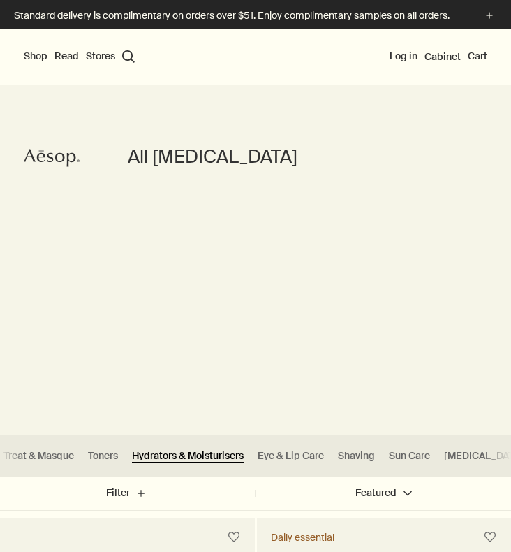
scroll to position [0, 249]
click at [390, 453] on link "Sun Care" at bounding box center [410, 455] width 41 height 13
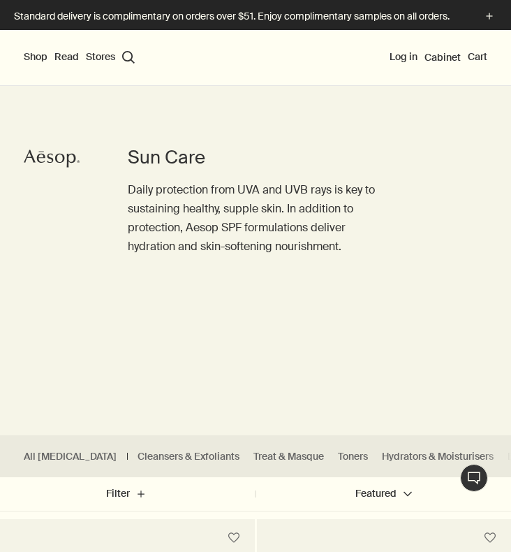
click at [38, 56] on button "Shop" at bounding box center [36, 57] width 24 height 14
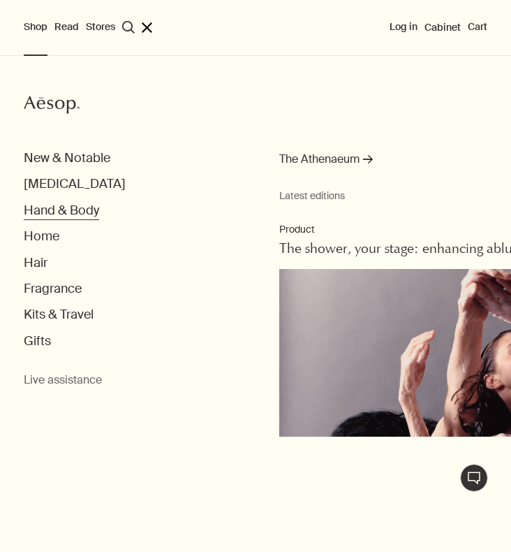
click at [66, 205] on button "Hand & Body" at bounding box center [61, 211] width 75 height 16
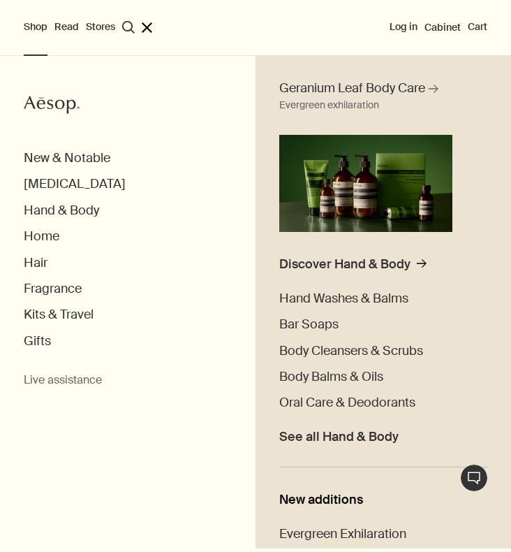
scroll to position [96, 0]
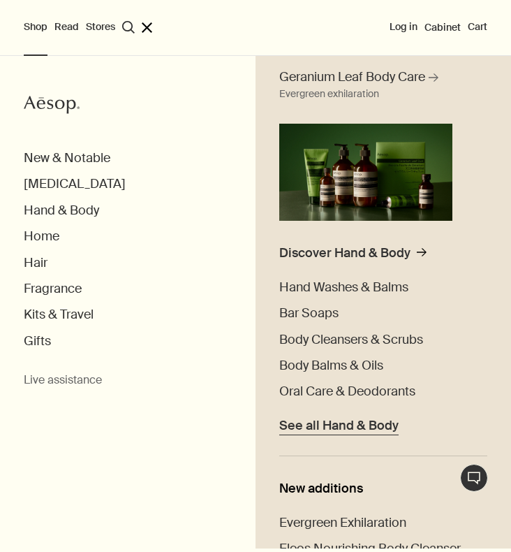
click at [381, 418] on span "See all Hand & Body" at bounding box center [338, 426] width 119 height 16
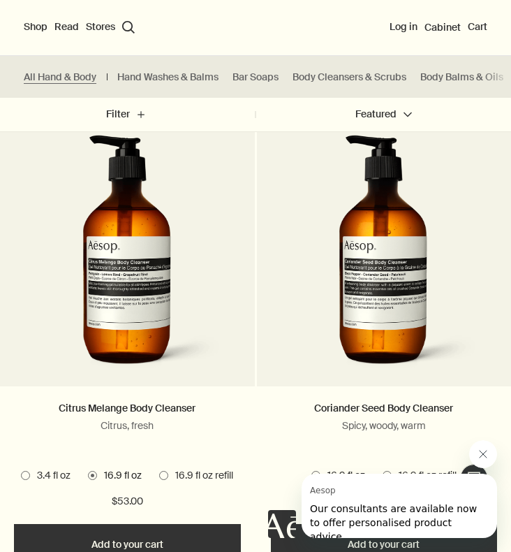
scroll to position [3830, 0]
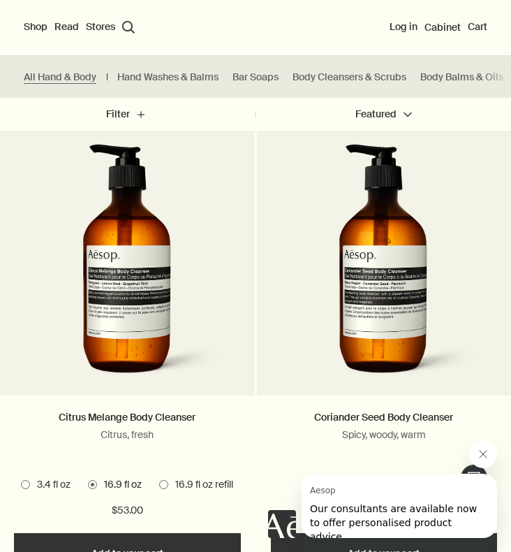
click at [134, 395] on div "Citrus Melange Body Cleanser Citrus, fresh 3 Sizes / From $21.00 3.4 fl oz 16.9…" at bounding box center [127, 464] width 255 height 138
click at [126, 411] on link "Citrus Melange Body Cleanser" at bounding box center [127, 417] width 137 height 13
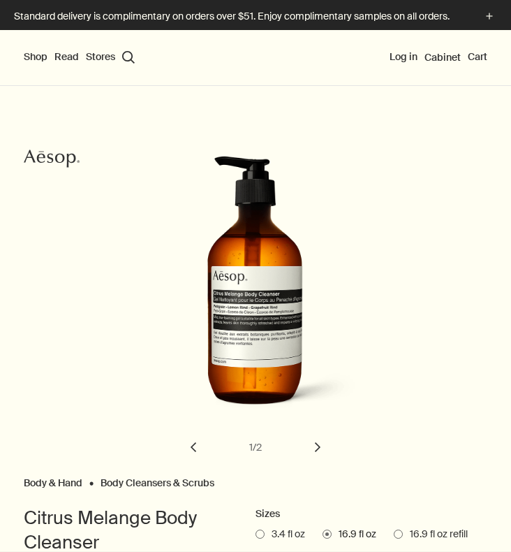
select select "B500BT21"
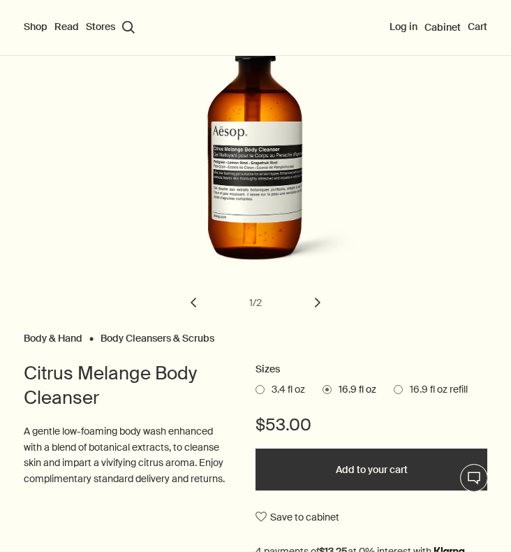
scroll to position [136, 0]
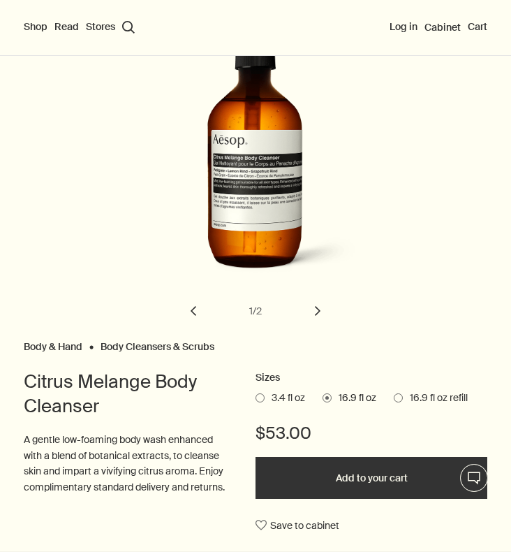
click at [311, 316] on button "chevron" at bounding box center [317, 310] width 31 height 31
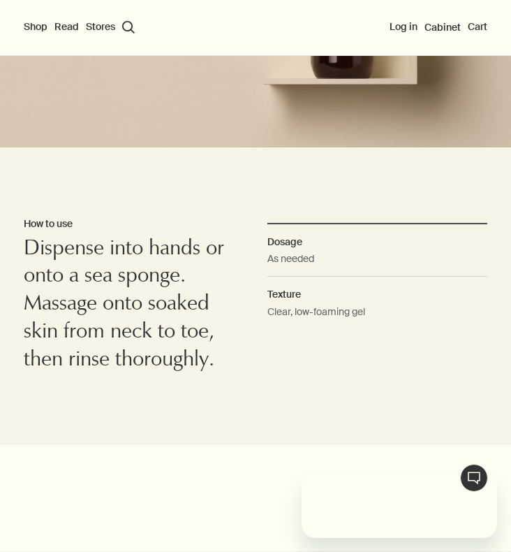
scroll to position [0, 0]
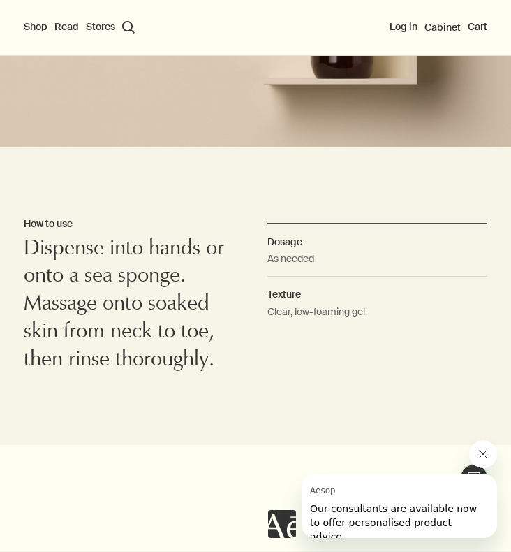
click at [485, 452] on icon "Close message from Aesop" at bounding box center [483, 453] width 7 height 7
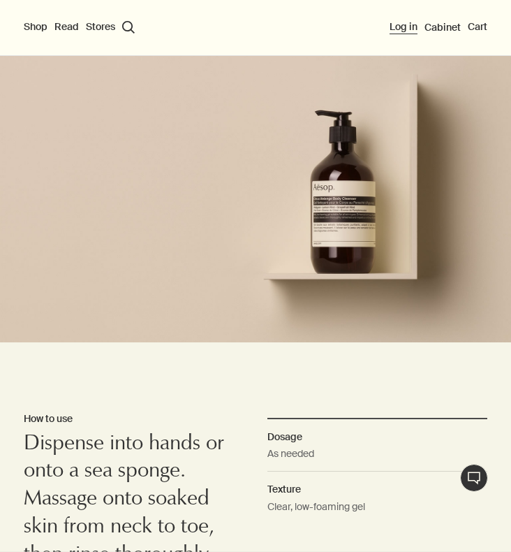
scroll to position [1033, 0]
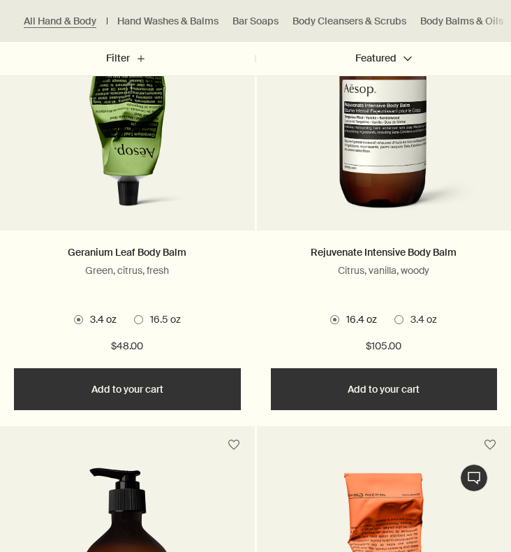
scroll to position [1637, 0]
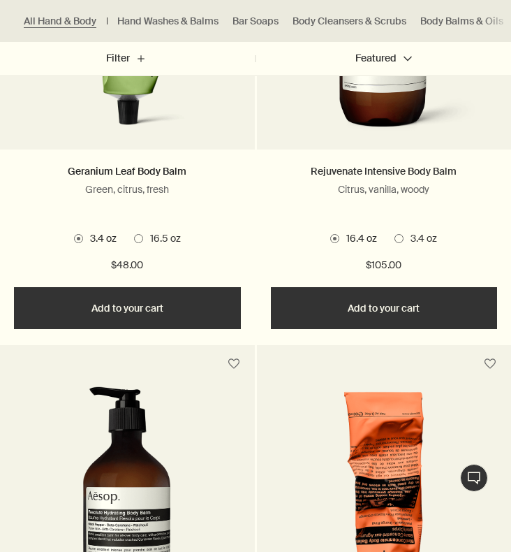
click at [347, 168] on link "Rejuvenate Intensive Body Balm" at bounding box center [384, 171] width 146 height 13
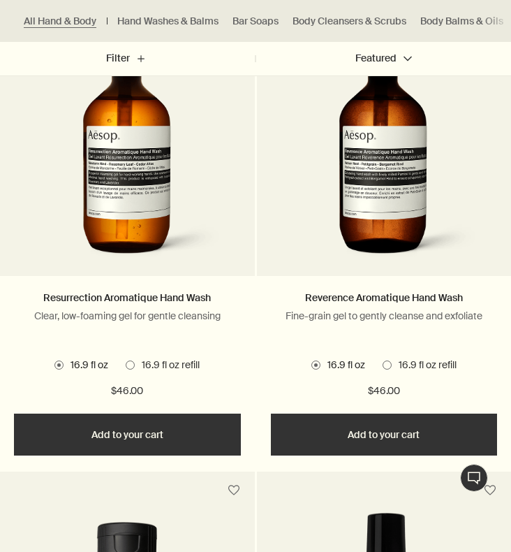
scroll to position [2502, 0]
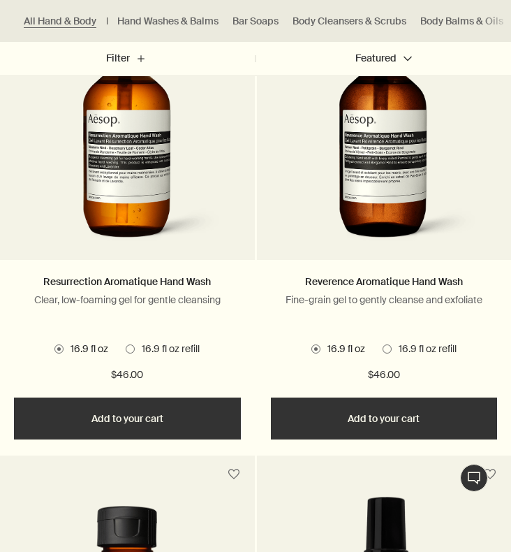
click at [131, 344] on span at bounding box center [130, 348] width 9 height 9
click at [84, 339] on ul "16.9 fl oz 16.9 fl oz refill" at bounding box center [127, 349] width 227 height 20
click at [80, 342] on span "16.9 fl oz" at bounding box center [86, 349] width 45 height 14
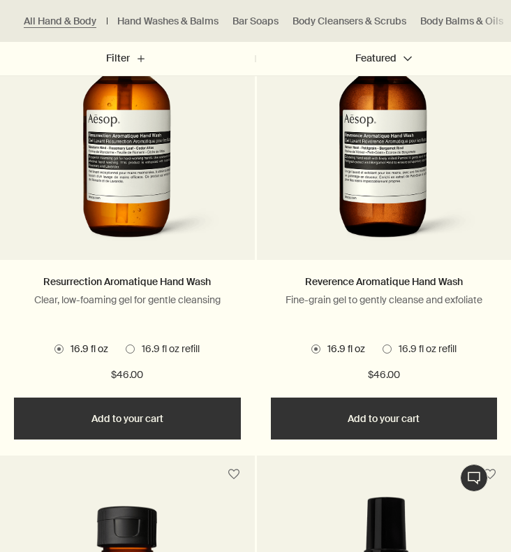
click at [133, 344] on span at bounding box center [130, 348] width 9 height 9
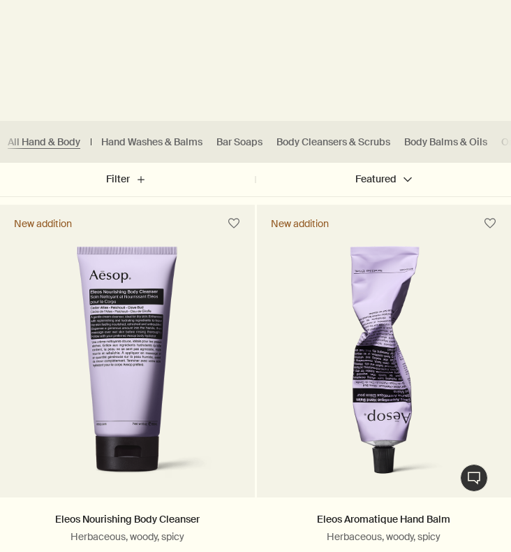
scroll to position [0, 31]
click at [297, 135] on link "Body Cleansers & Scrubs" at bounding box center [318, 141] width 114 height 13
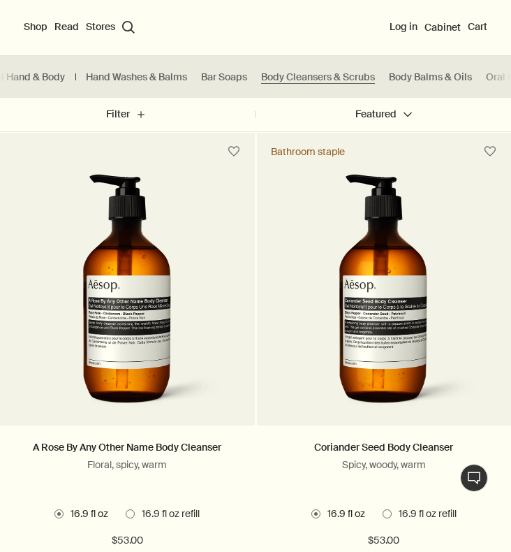
scroll to position [736, 0]
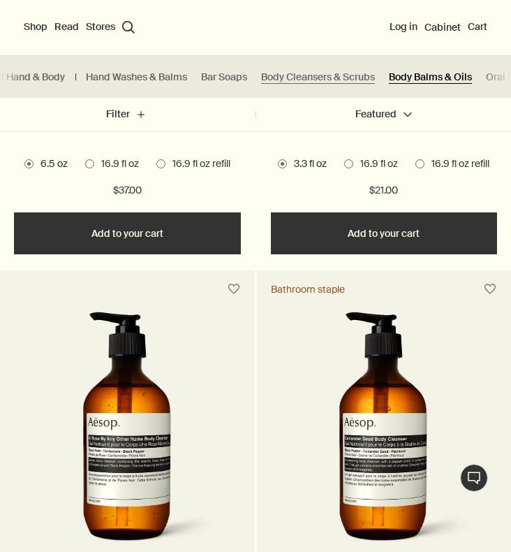
click at [457, 77] on link "Body Balms & Oils" at bounding box center [430, 77] width 83 height 13
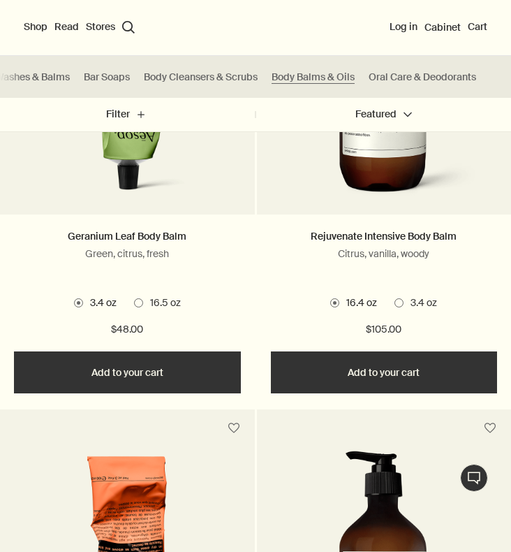
scroll to position [0, 154]
click at [32, 22] on button "Shop" at bounding box center [36, 27] width 24 height 14
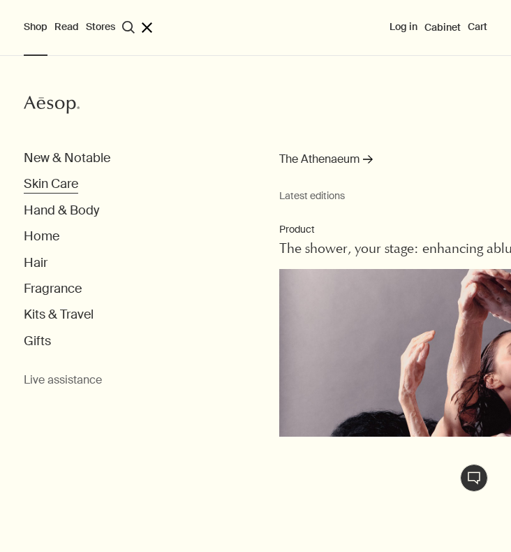
click at [57, 186] on button "Skin Care" at bounding box center [51, 184] width 54 height 16
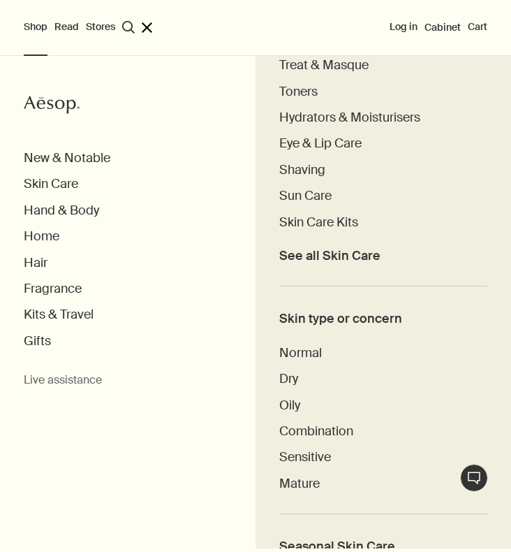
scroll to position [362, 0]
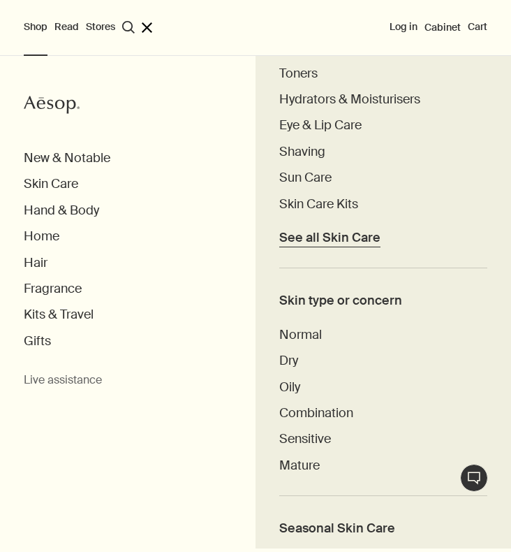
click at [309, 222] on link "See all Skin Care" at bounding box center [329, 234] width 101 height 24
